Goal: Task Accomplishment & Management: Use online tool/utility

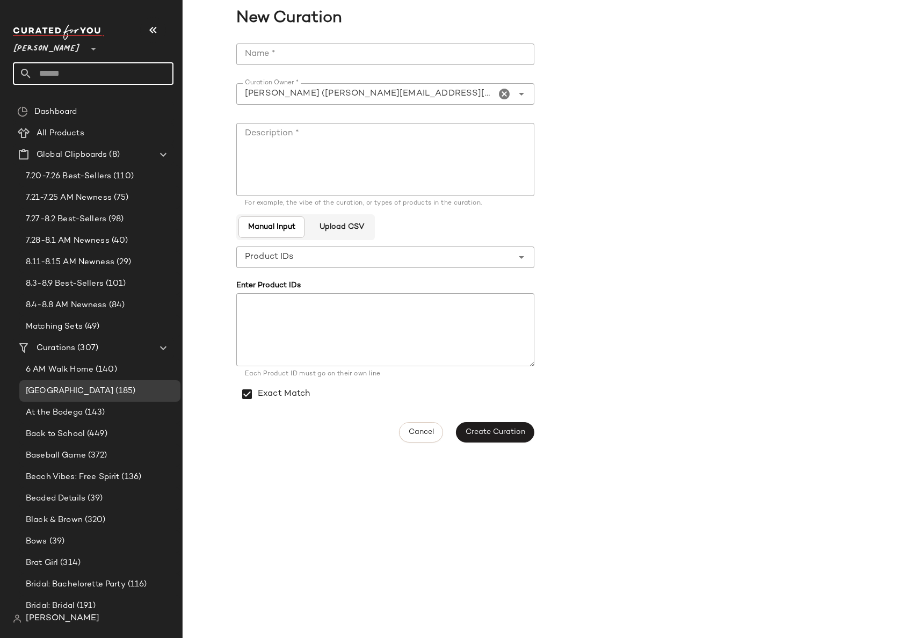
click at [88, 70] on input "text" at bounding box center [102, 73] width 141 height 23
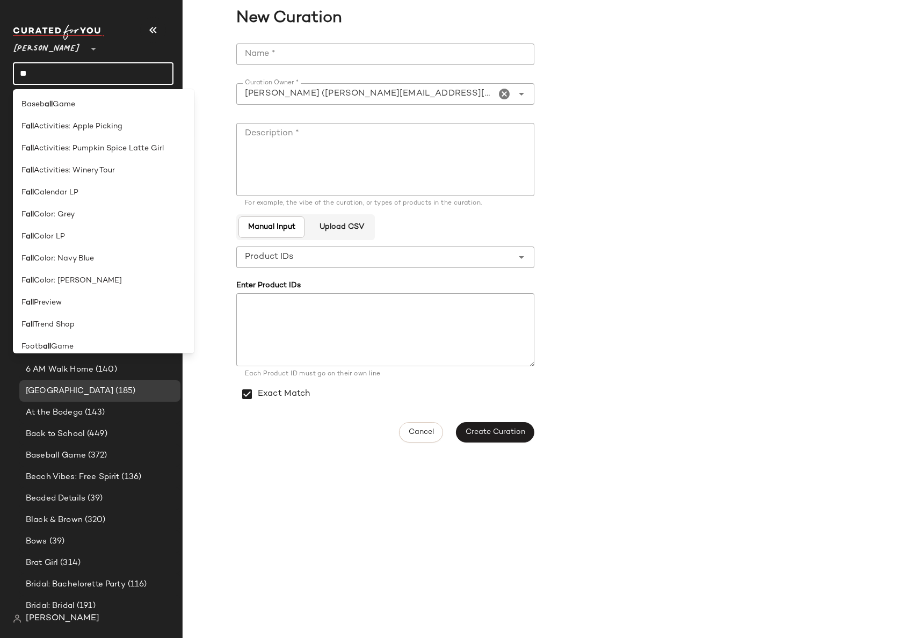
type input "*"
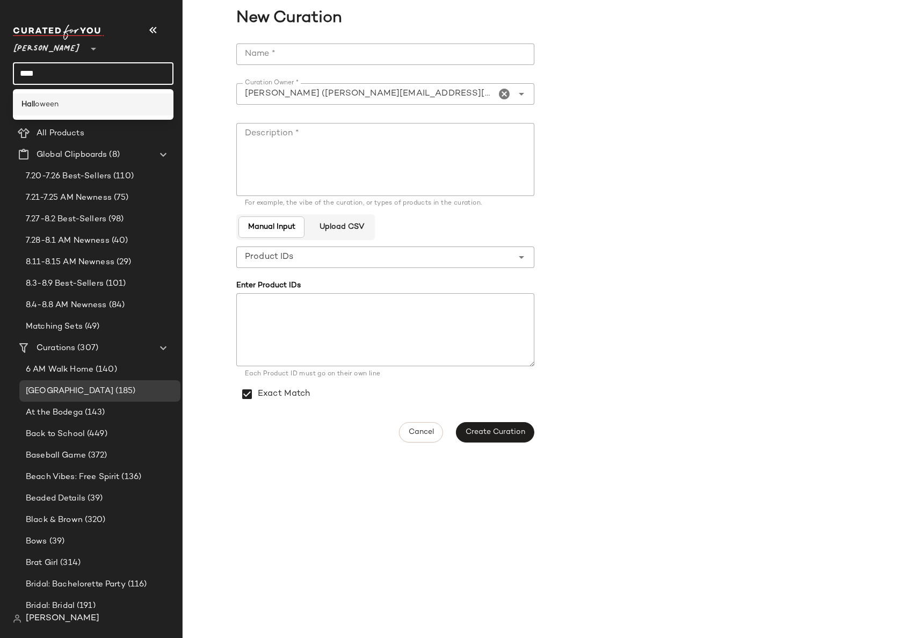
type input "****"
click at [79, 99] on div "[PERSON_NAME]" at bounding box center [92, 104] width 143 height 11
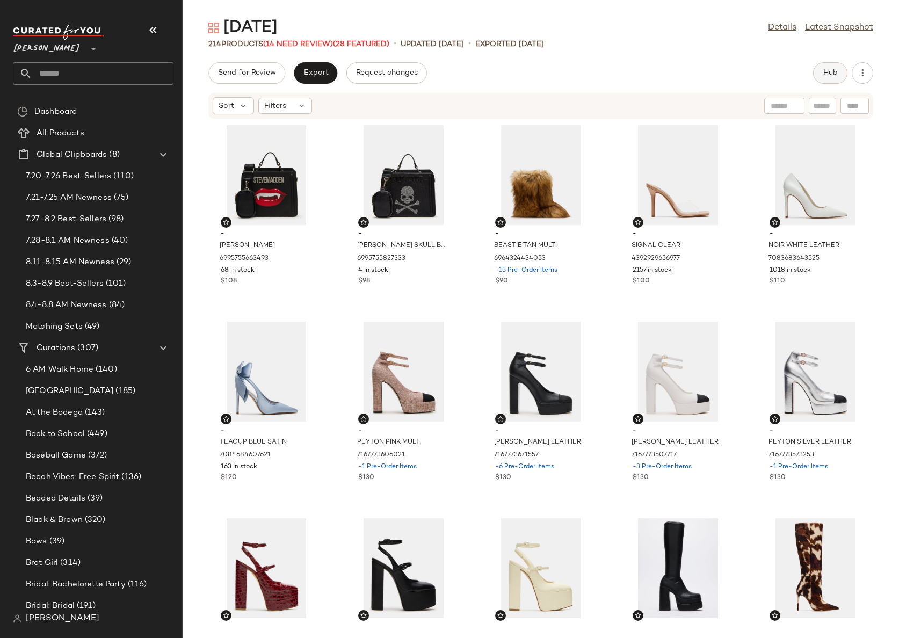
click at [829, 69] on span "Hub" at bounding box center [830, 73] width 15 height 9
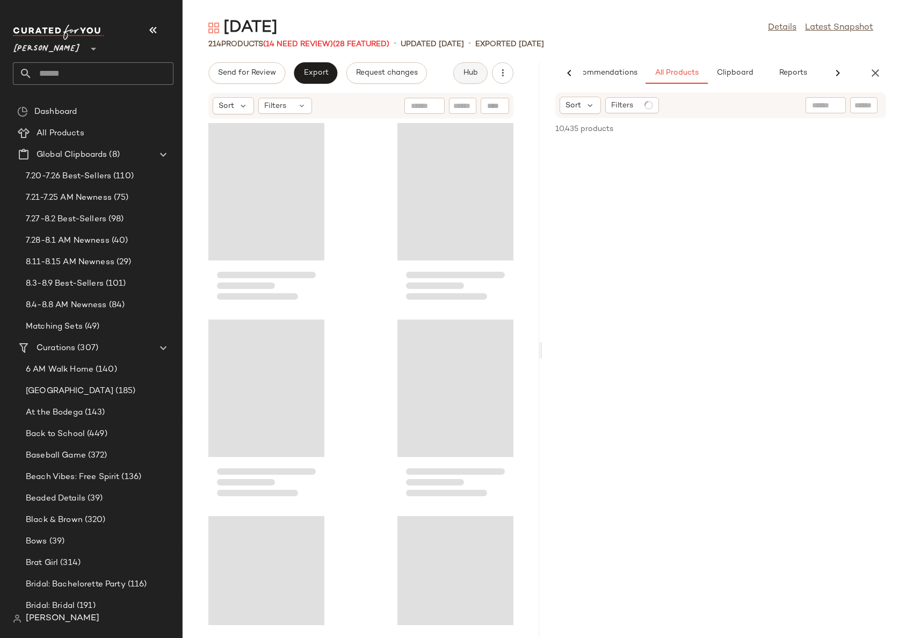
scroll to position [0, 32]
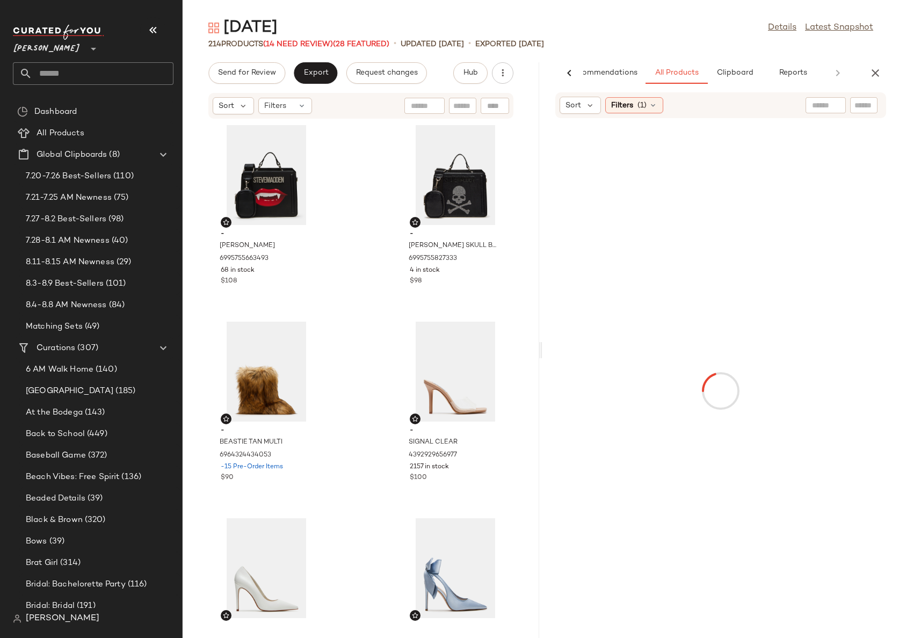
click at [859, 105] on input "text" at bounding box center [864, 105] width 19 height 11
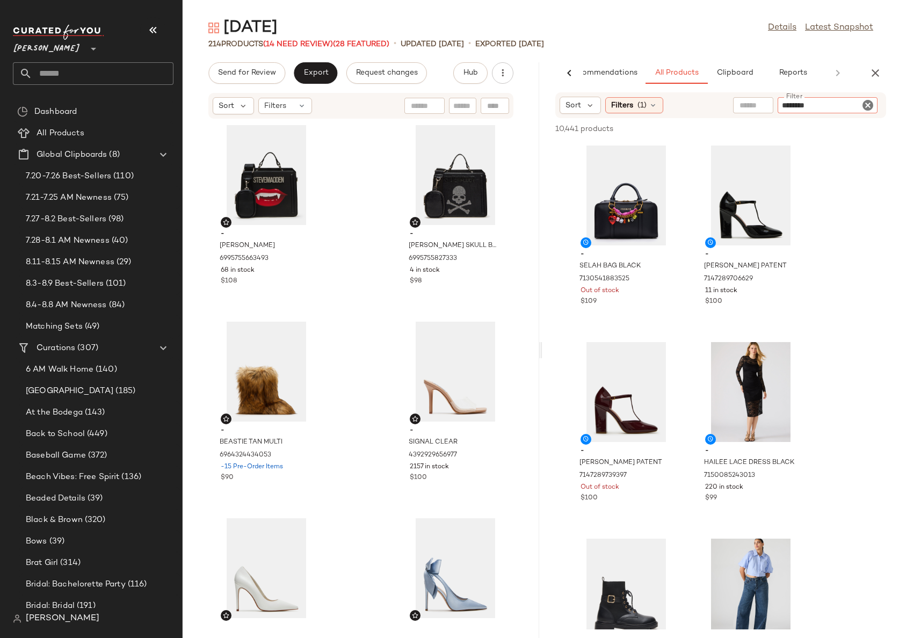
type input "*********"
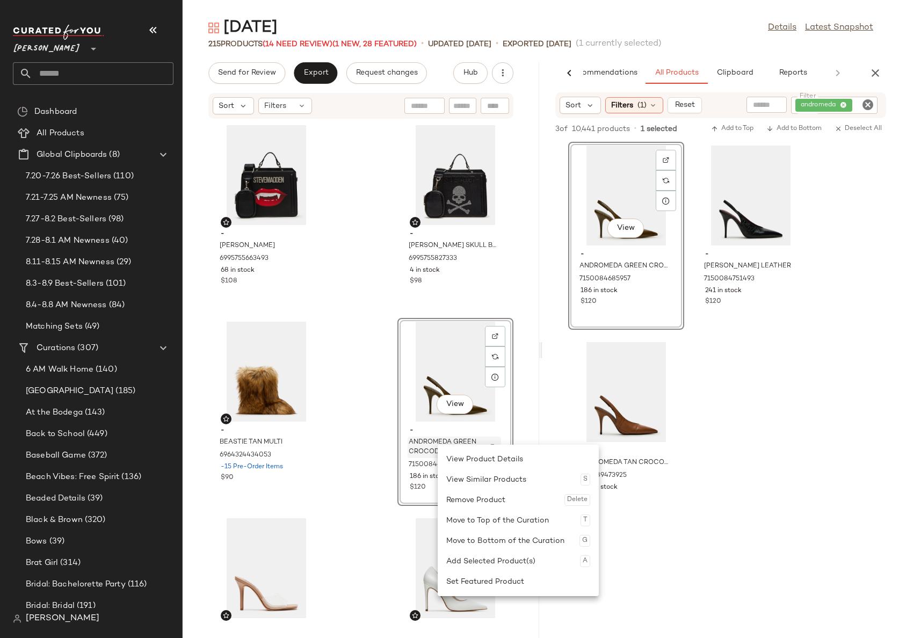
drag, startPoint x: 433, startPoint y: 441, endPoint x: 438, endPoint y: 445, distance: 6.6
click at [523, 582] on div "Set Featured Product" at bounding box center [519, 582] width 144 height 20
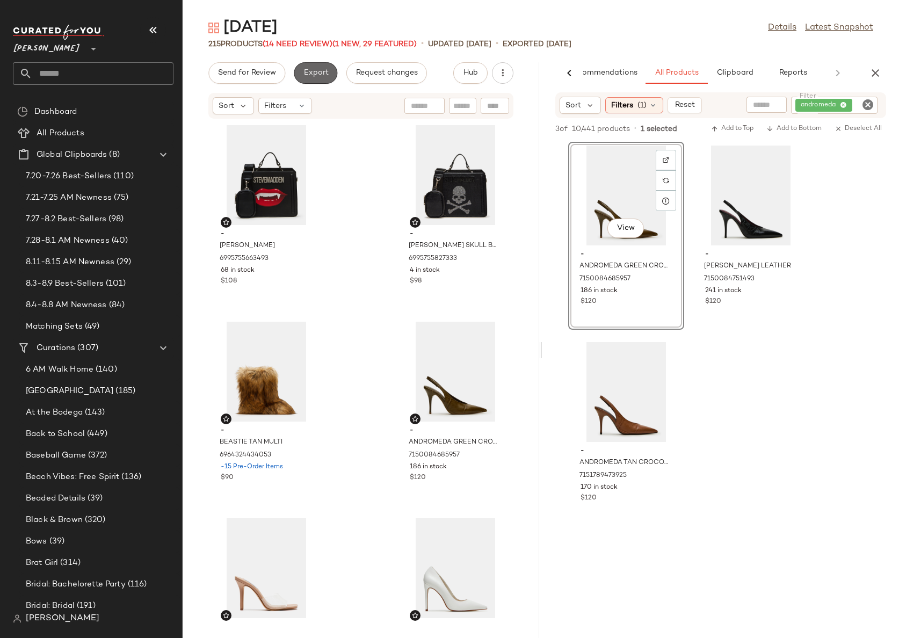
click at [322, 68] on button "Export" at bounding box center [316, 72] width 44 height 21
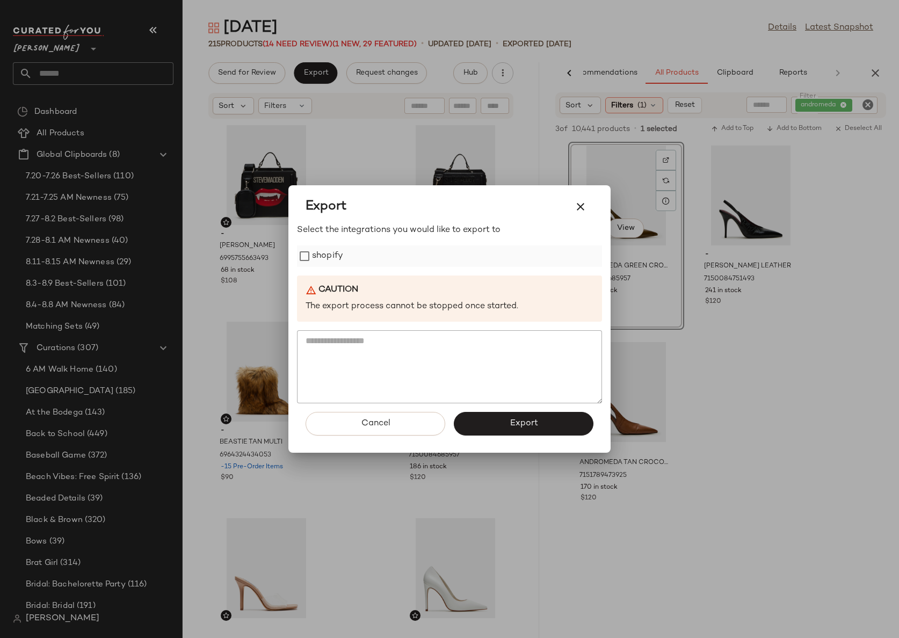
click at [344, 253] on div "shopify" at bounding box center [449, 256] width 305 height 21
click at [523, 417] on button "Export" at bounding box center [524, 424] width 140 height 24
